Goal: Task Accomplishment & Management: Manage account settings

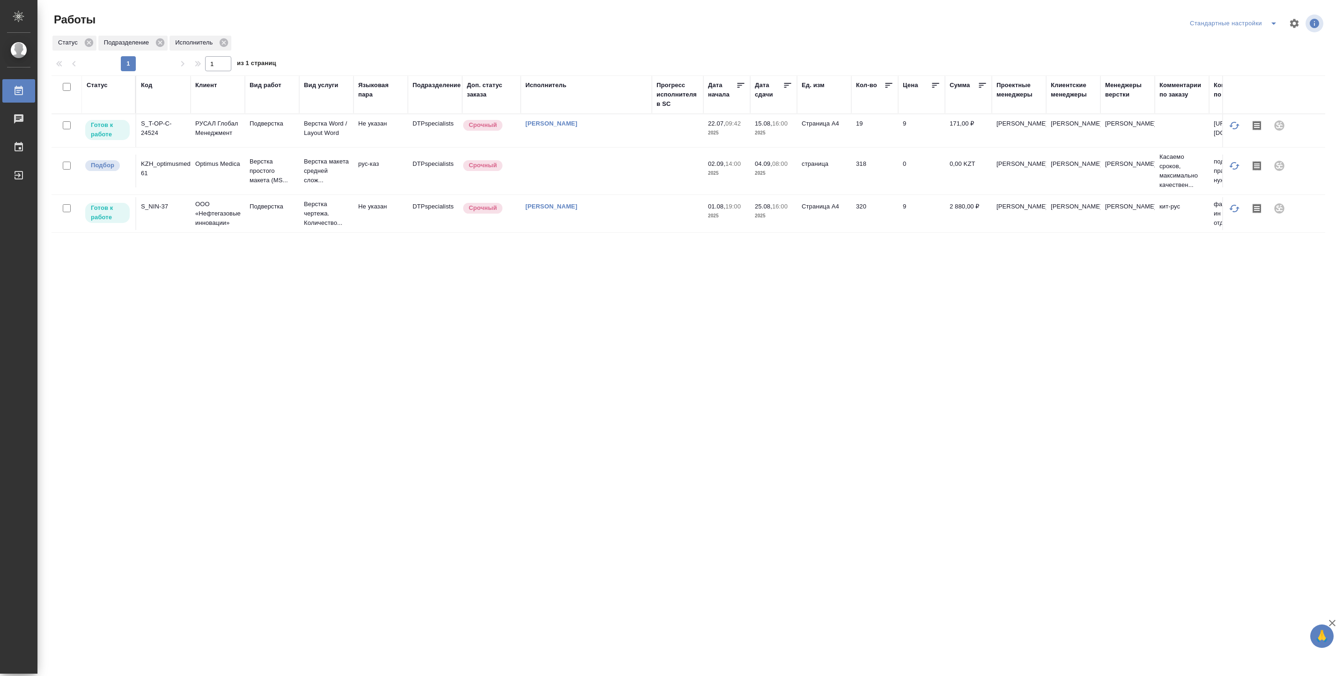
click at [878, 128] on td "19" at bounding box center [874, 130] width 47 height 33
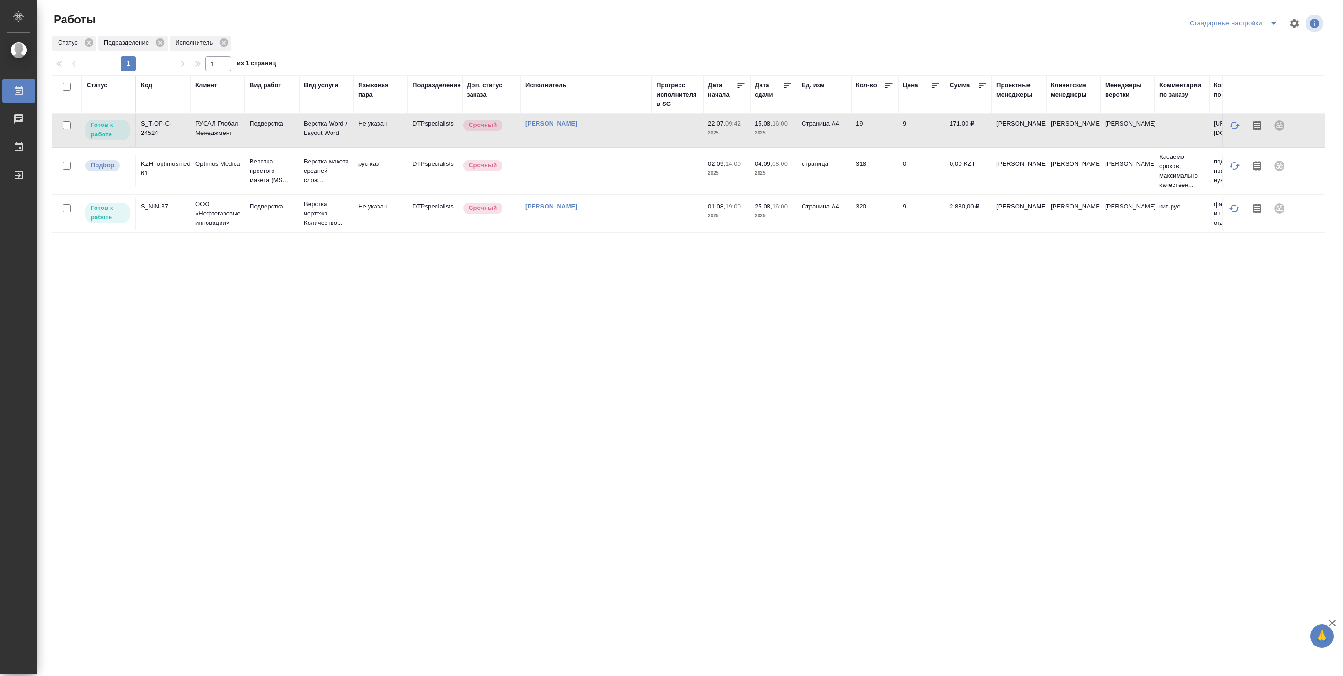
click at [878, 128] on td "19" at bounding box center [874, 130] width 47 height 33
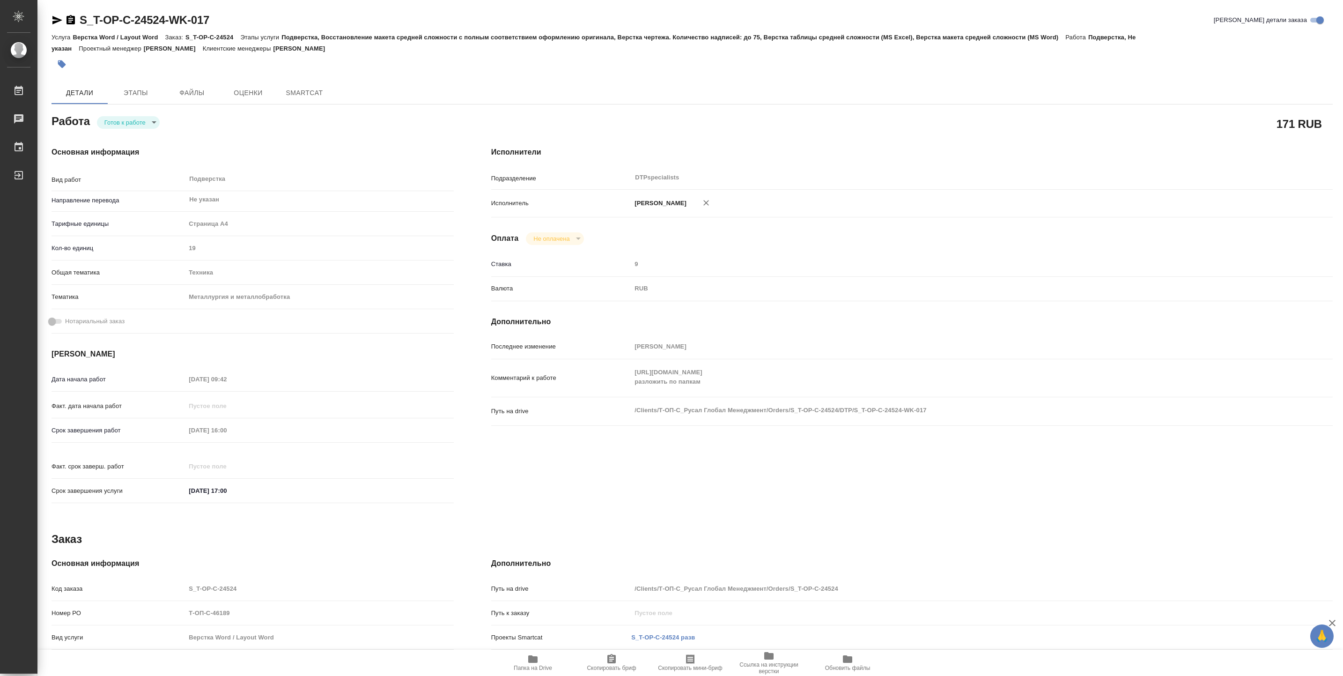
type textarea "x"
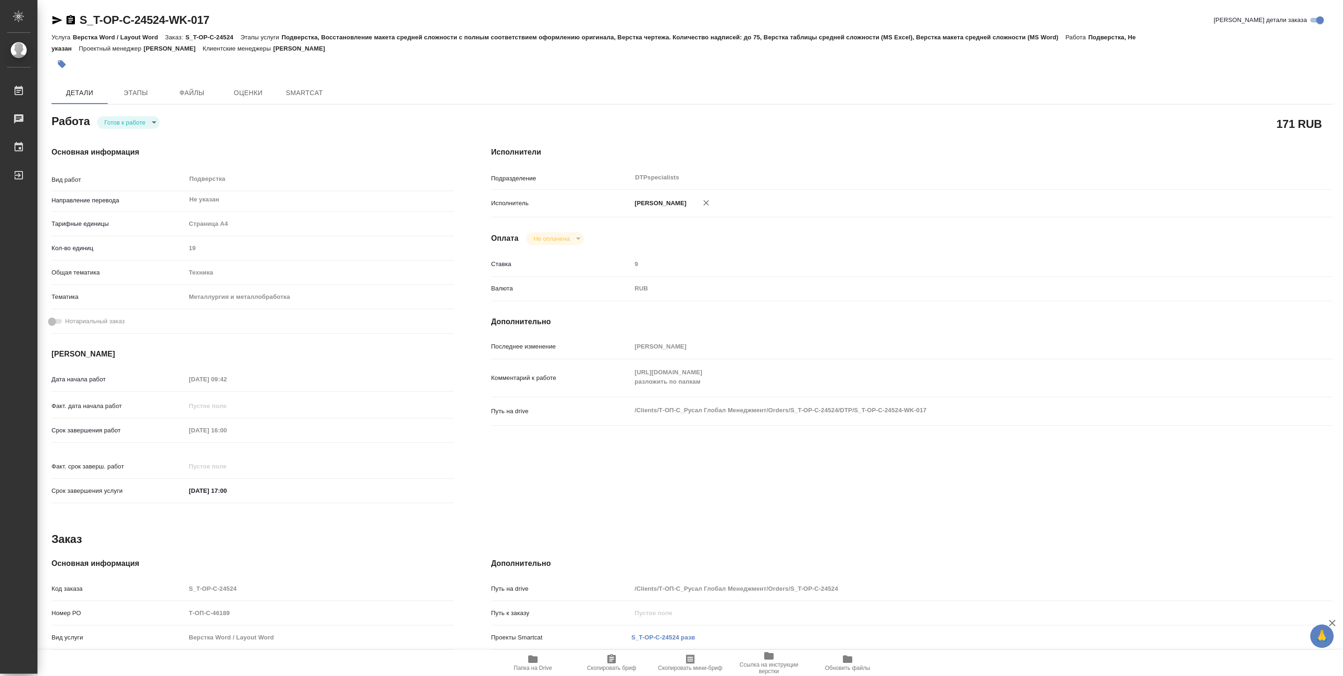
type textarea "x"
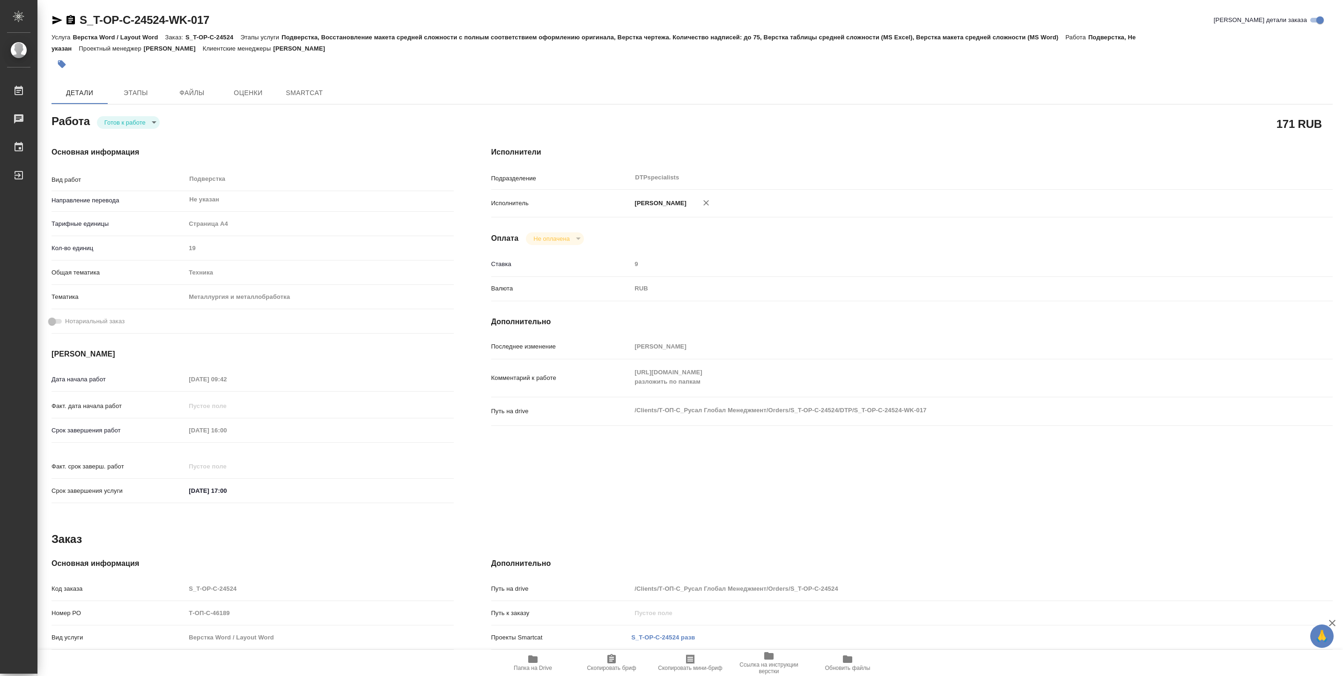
type textarea "x"
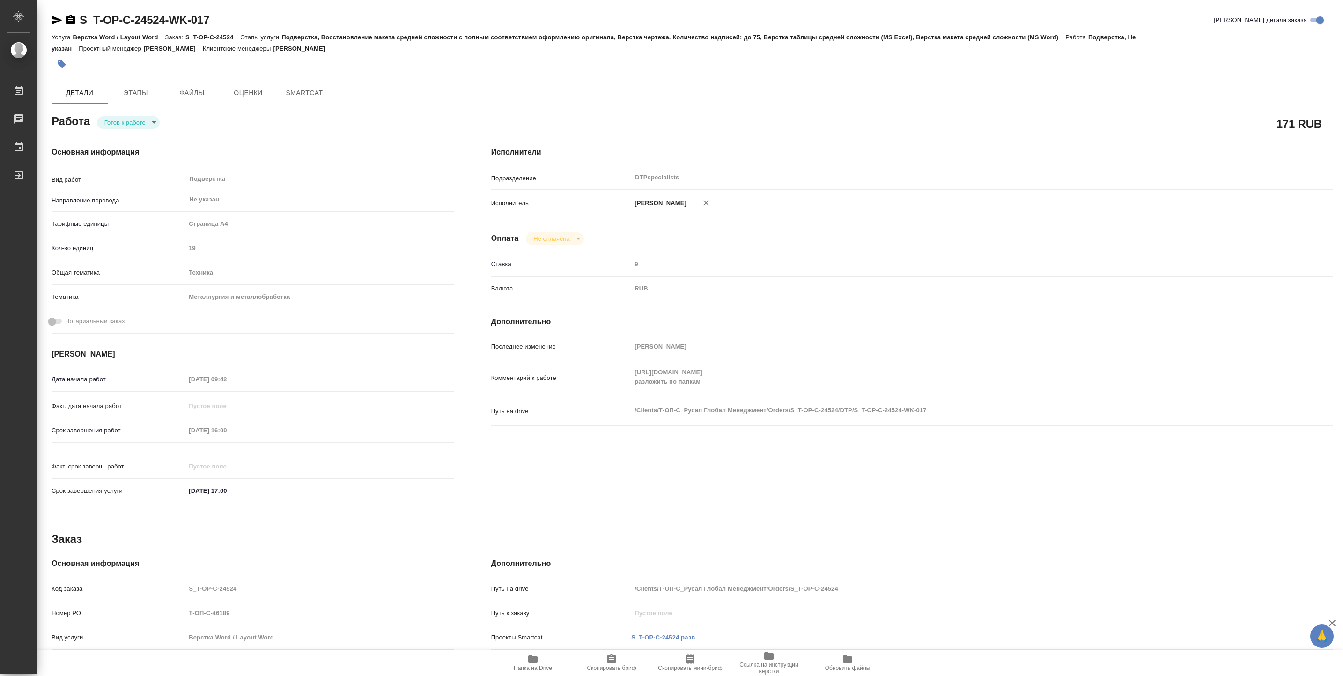
type textarea "x"
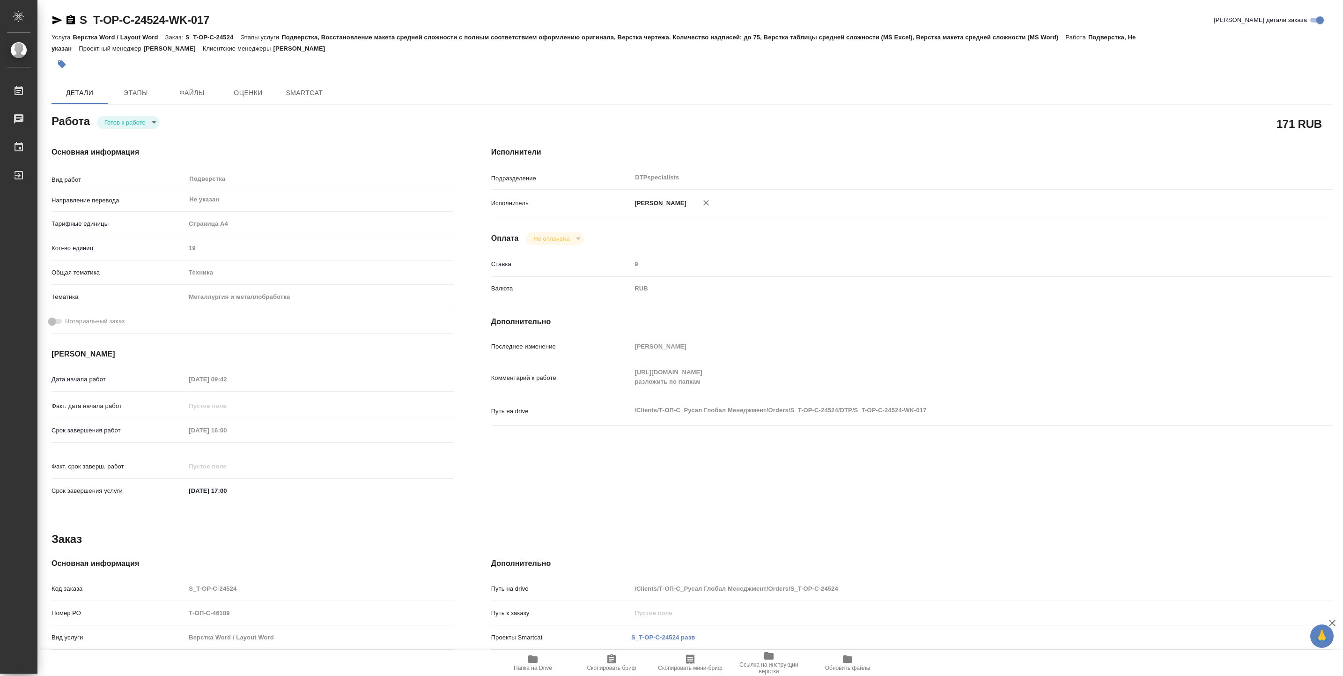
type textarea "x"
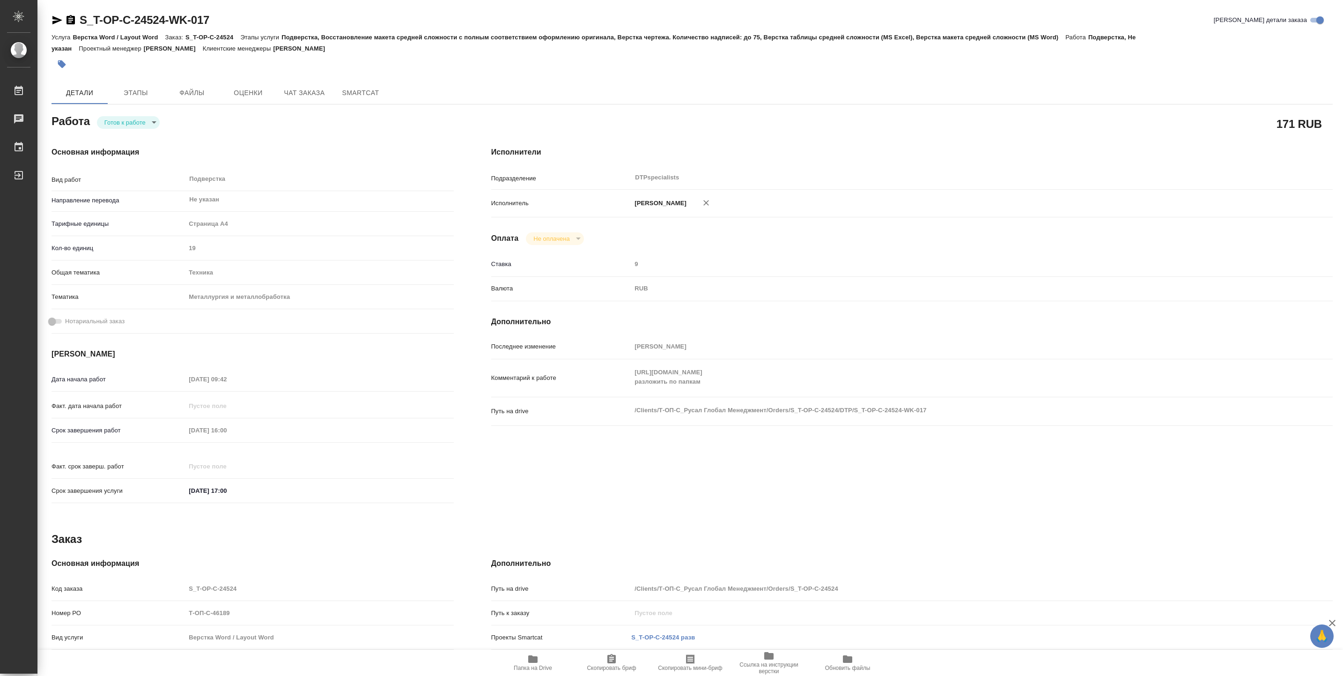
type textarea "x"
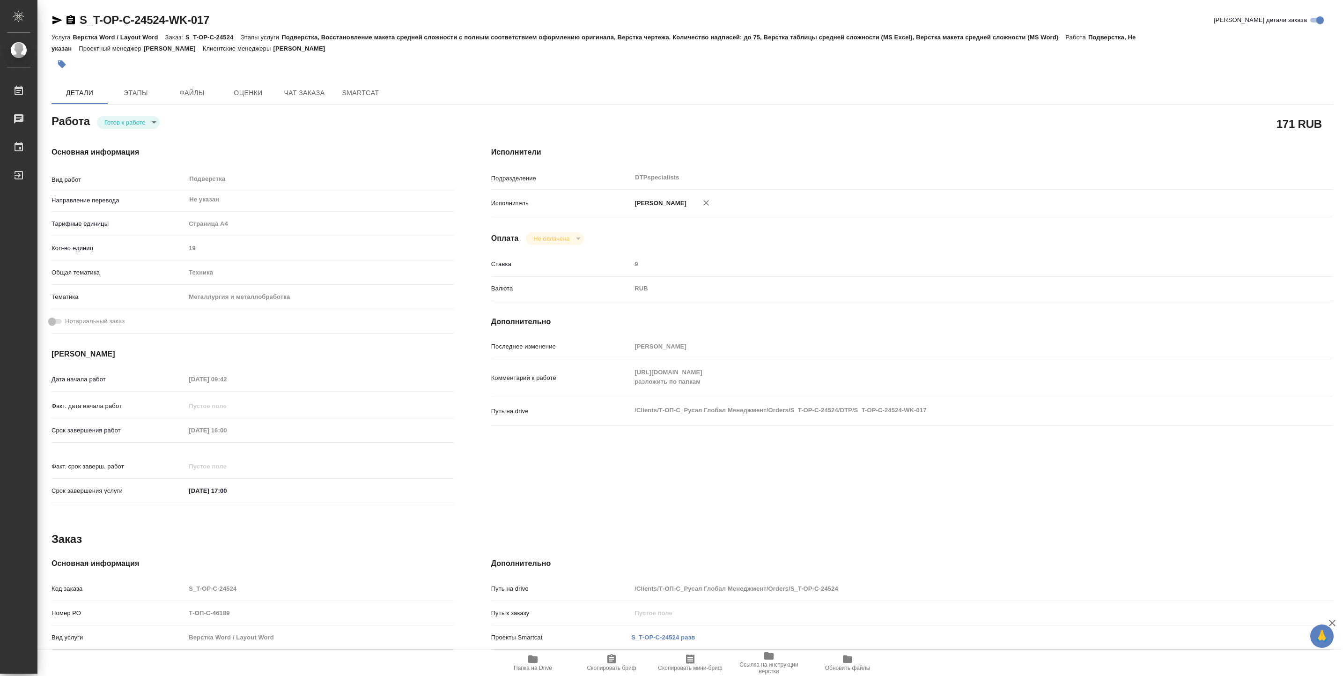
type textarea "x"
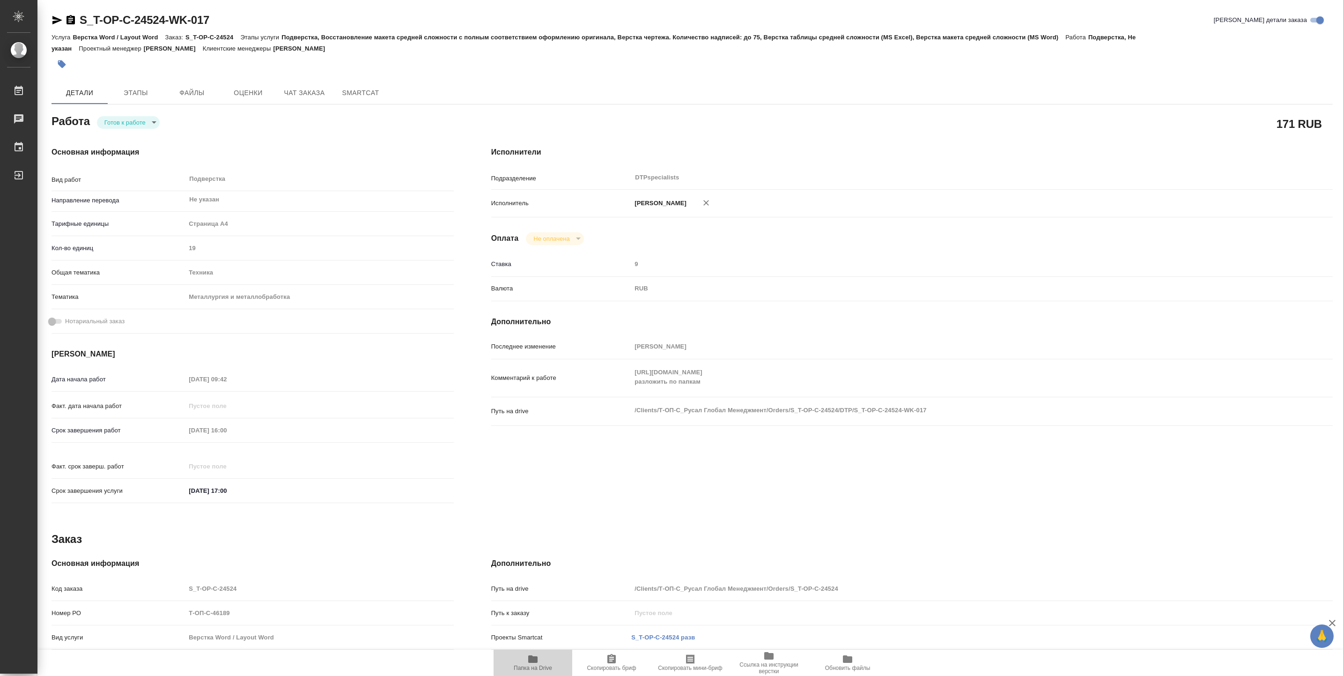
click at [539, 659] on span "Папка на Drive" at bounding box center [532, 662] width 67 height 18
click at [148, 123] on body "🙏 .cls-1 fill:#fff; AWATERA Vasiutchenko Aleksandr Работы 0 Чаты График Выйти S…" at bounding box center [671, 338] width 1343 height 676
click at [148, 123] on li "В работе" at bounding box center [128, 123] width 63 height 16
type textarea "x"
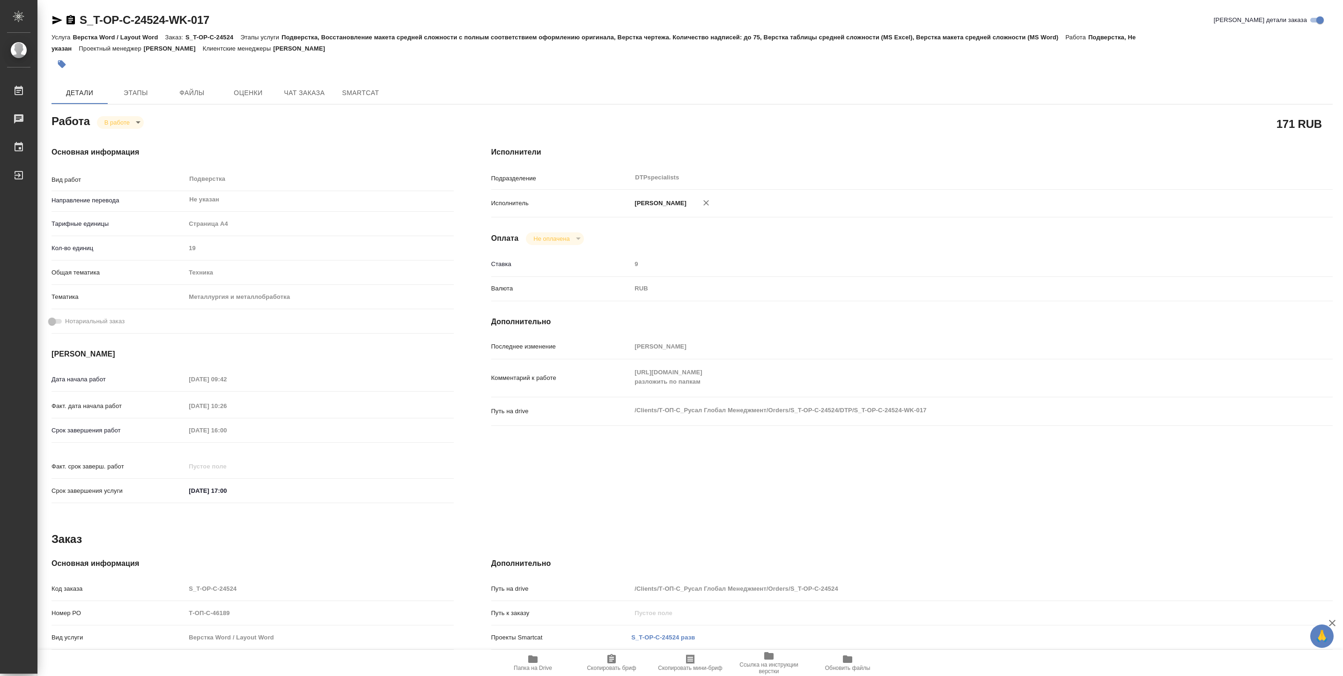
type textarea "x"
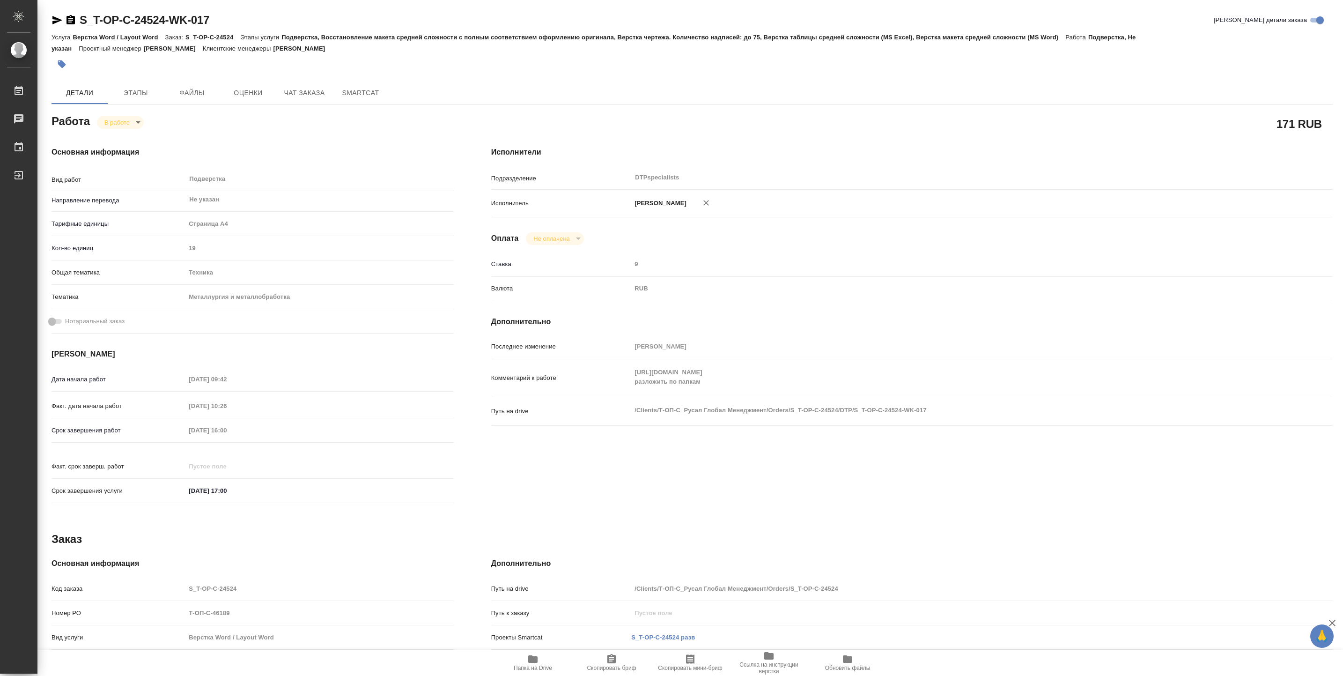
type textarea "x"
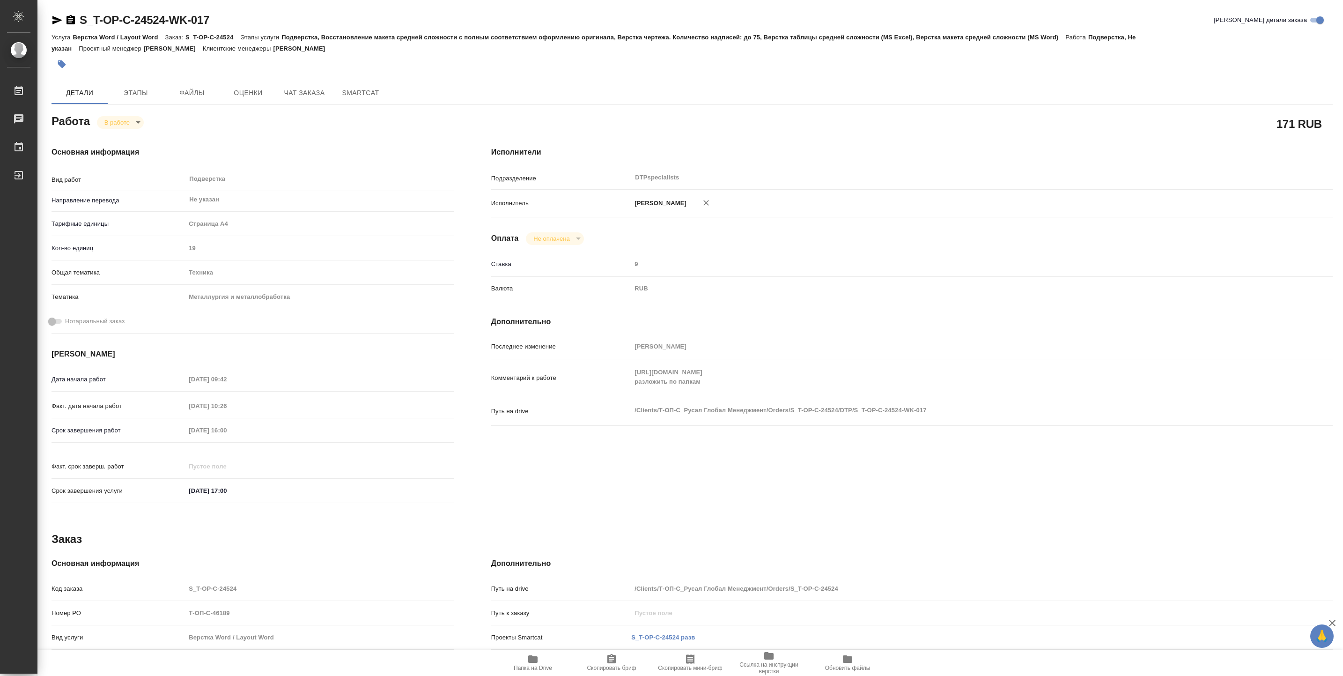
type textarea "x"
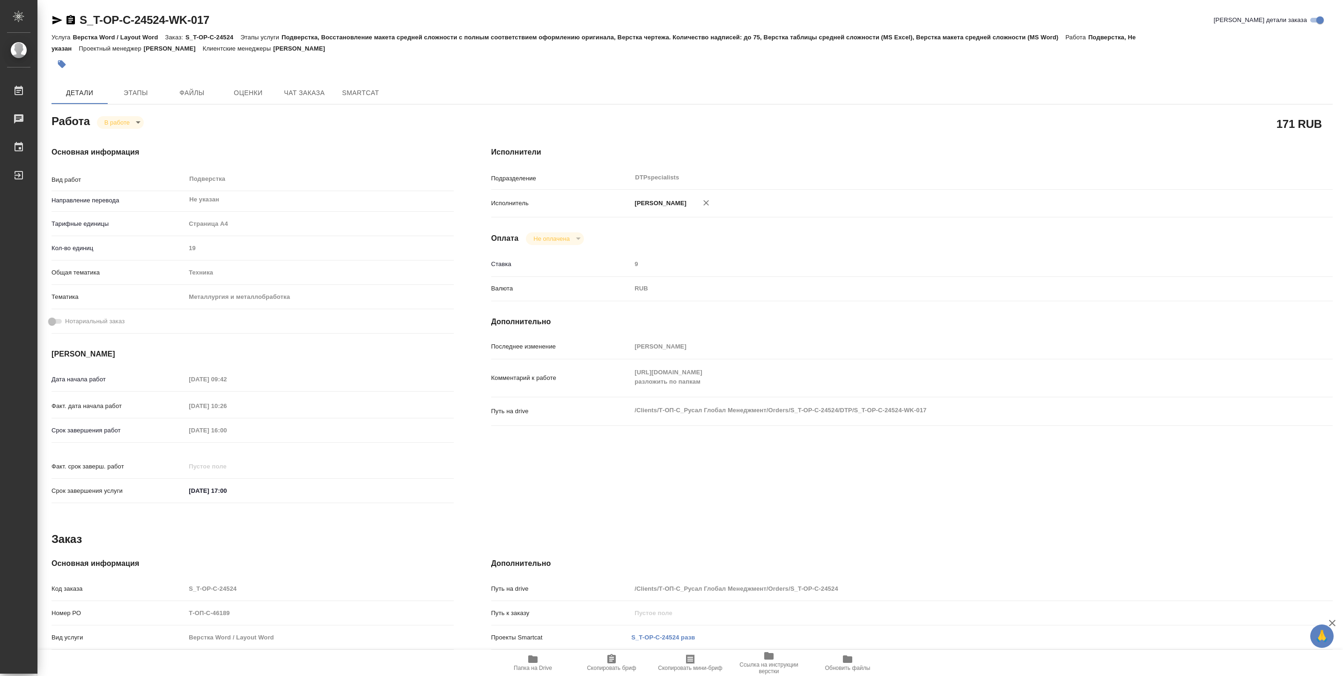
type textarea "x"
